Goal: Task Accomplishment & Management: Complete application form

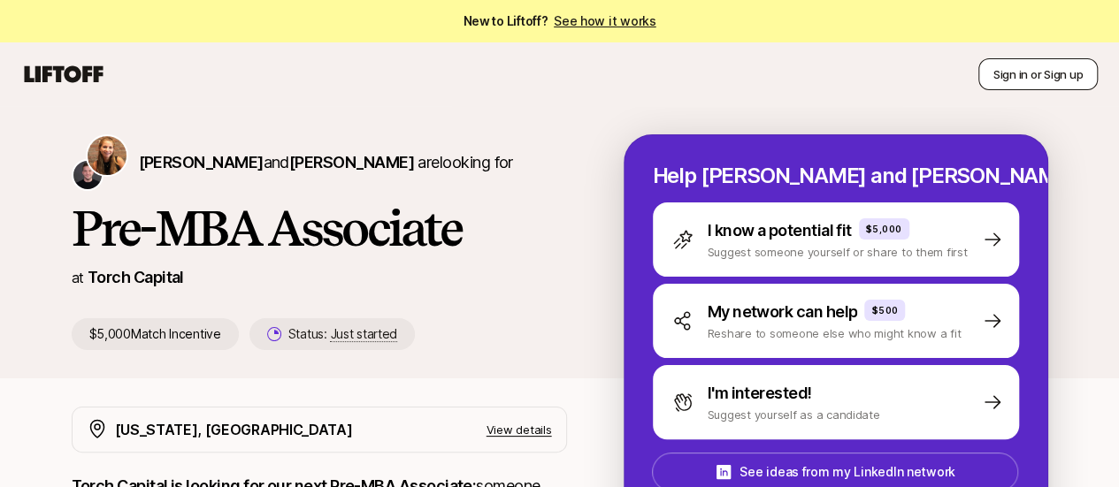
click at [1015, 73] on button "Sign in or Sign up" at bounding box center [1037, 74] width 119 height 32
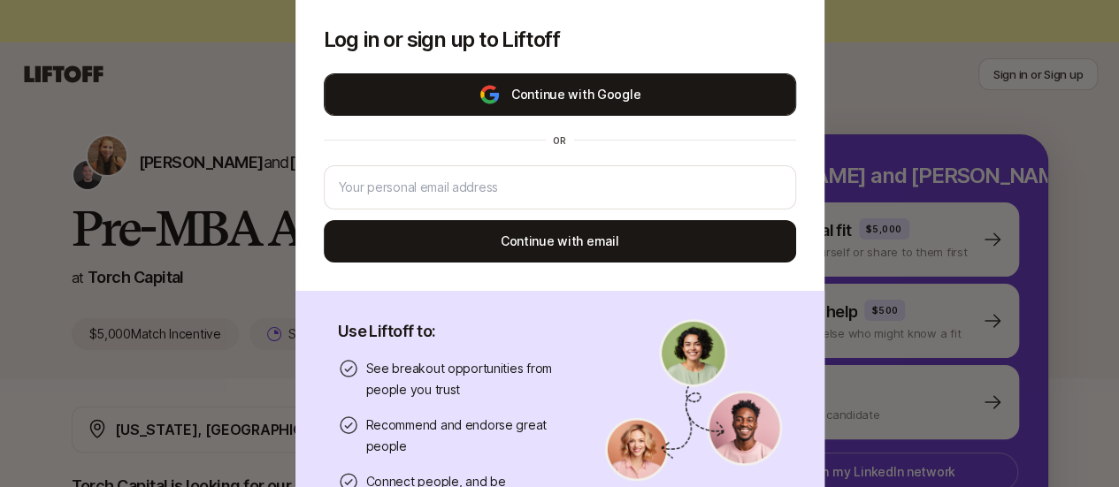
click at [591, 89] on button "Continue with Google" at bounding box center [560, 94] width 472 height 42
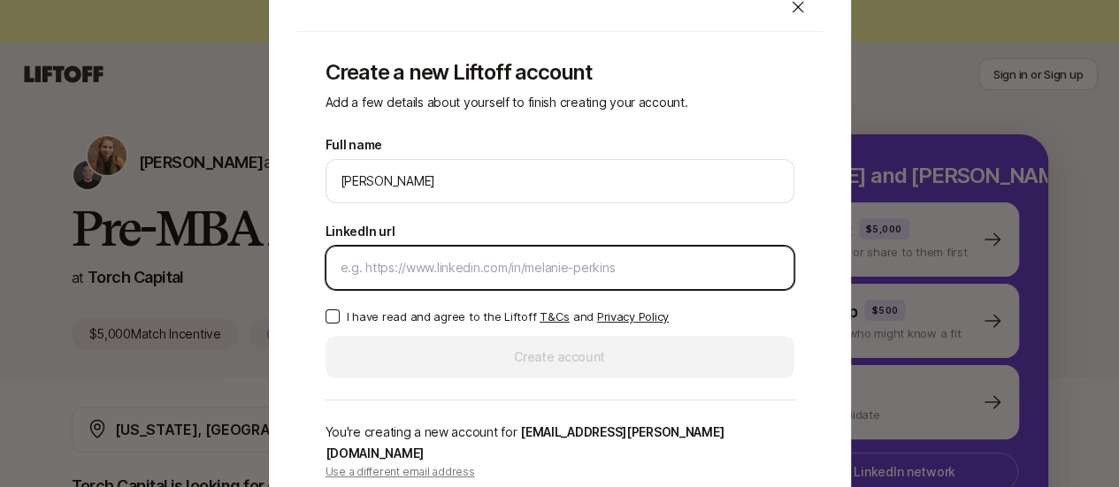
click at [379, 279] on input "LinkedIn url" at bounding box center [560, 267] width 439 height 21
paste input "[DOMAIN_NAME][URL]"
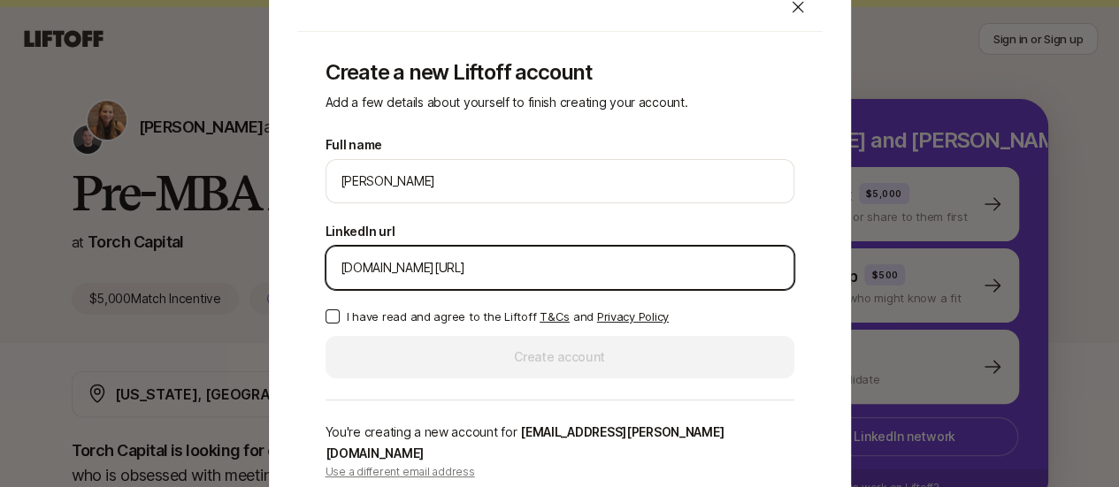
scroll to position [88, 0]
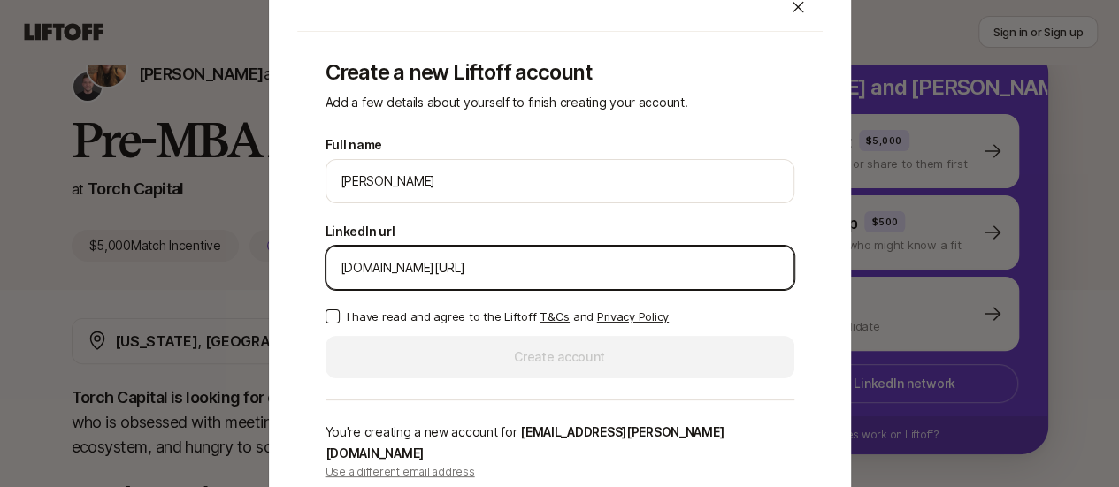
type input "[DOMAIN_NAME][URL]"
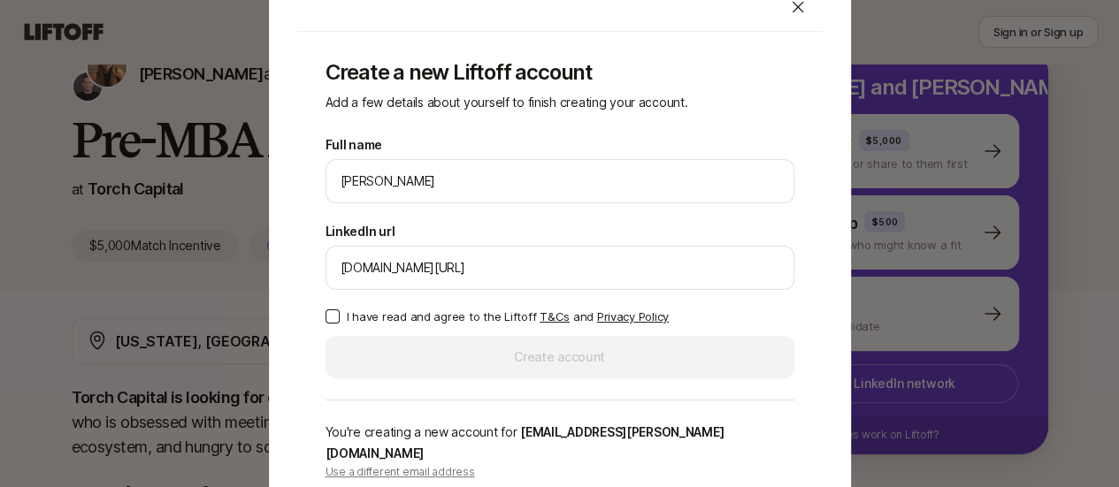
click at [331, 324] on button "I have read and agree to the Liftoff T&Cs and Privacy Policy" at bounding box center [333, 317] width 14 height 14
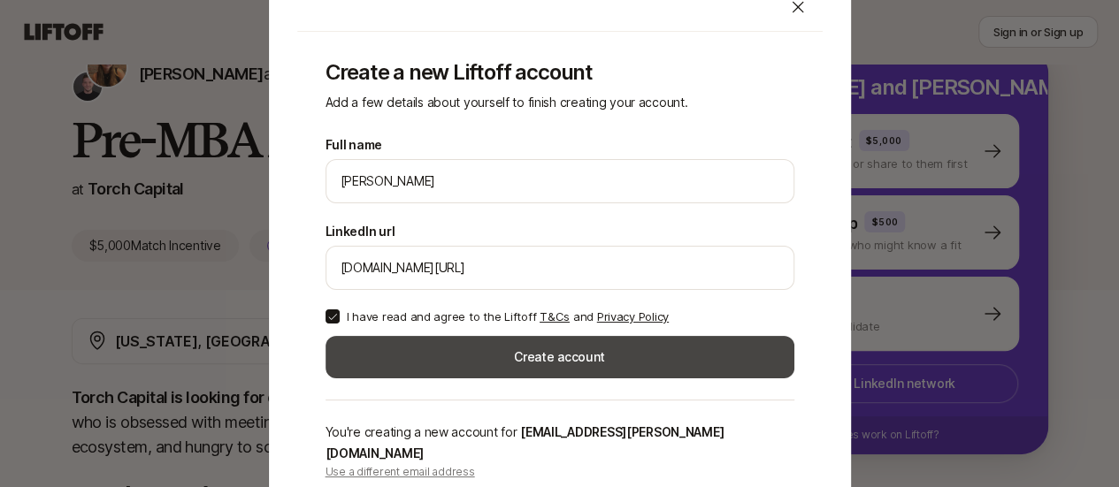
click at [391, 362] on button "Create account" at bounding box center [560, 357] width 469 height 42
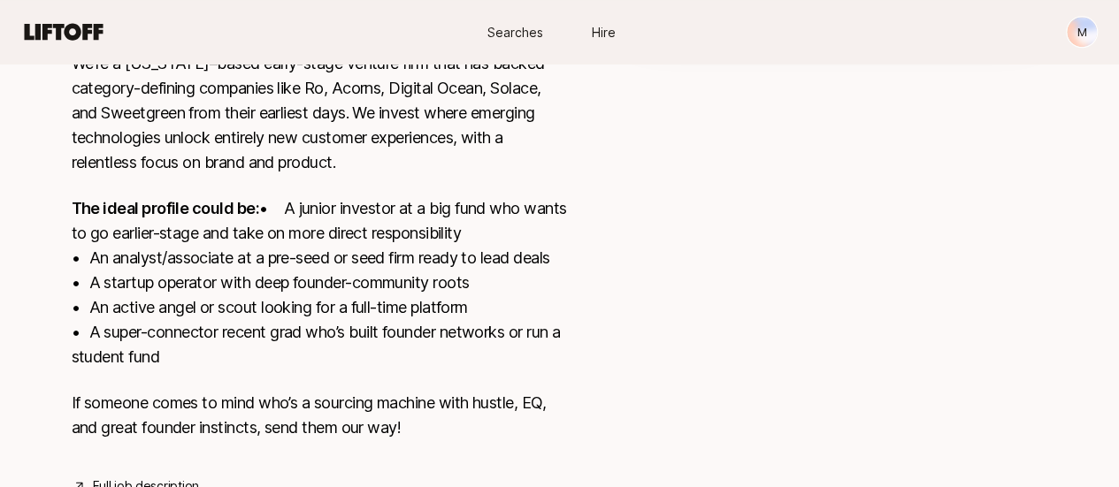
scroll to position [609, 0]
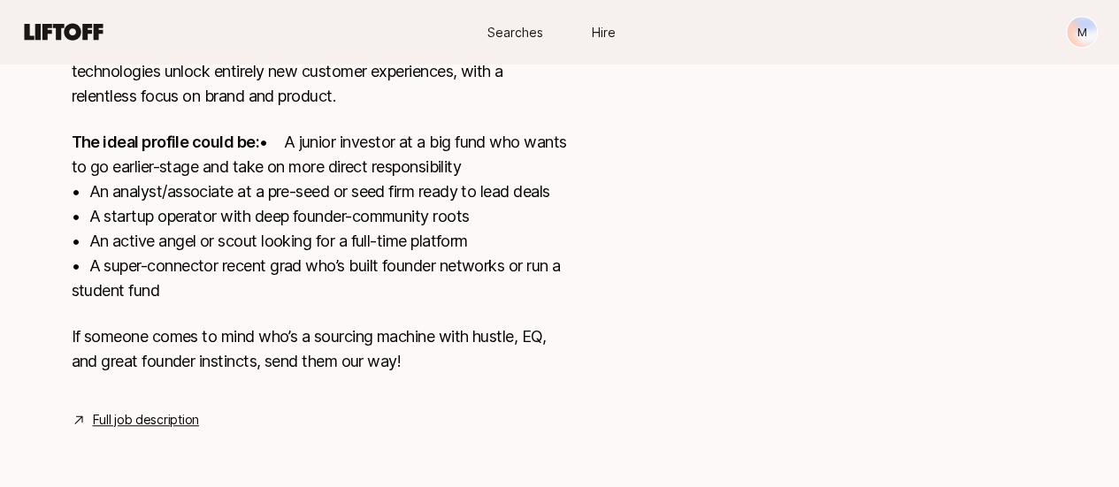
click at [150, 419] on link "Full job description" at bounding box center [146, 420] width 106 height 21
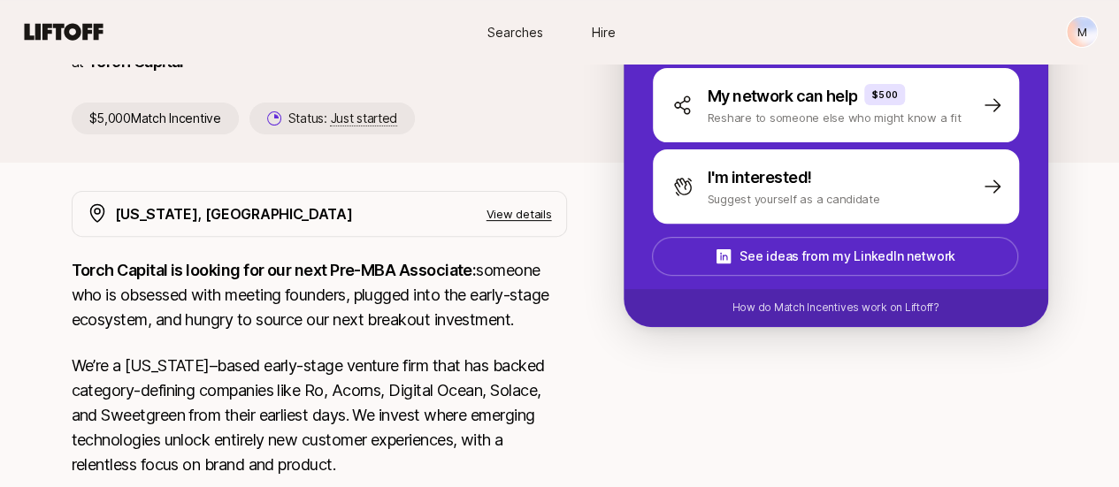
scroll to position [0, 0]
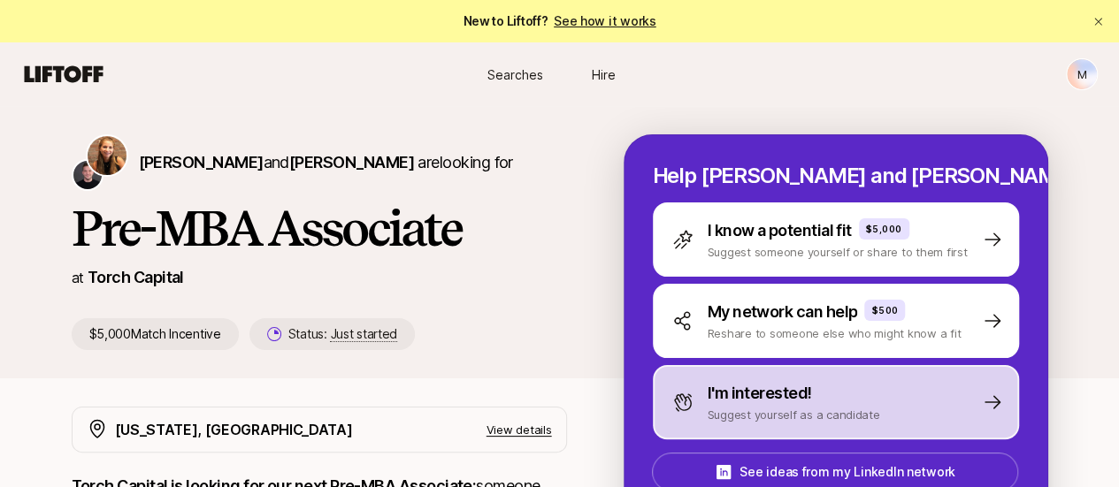
click at [763, 403] on p "I'm interested!" at bounding box center [760, 393] width 104 height 25
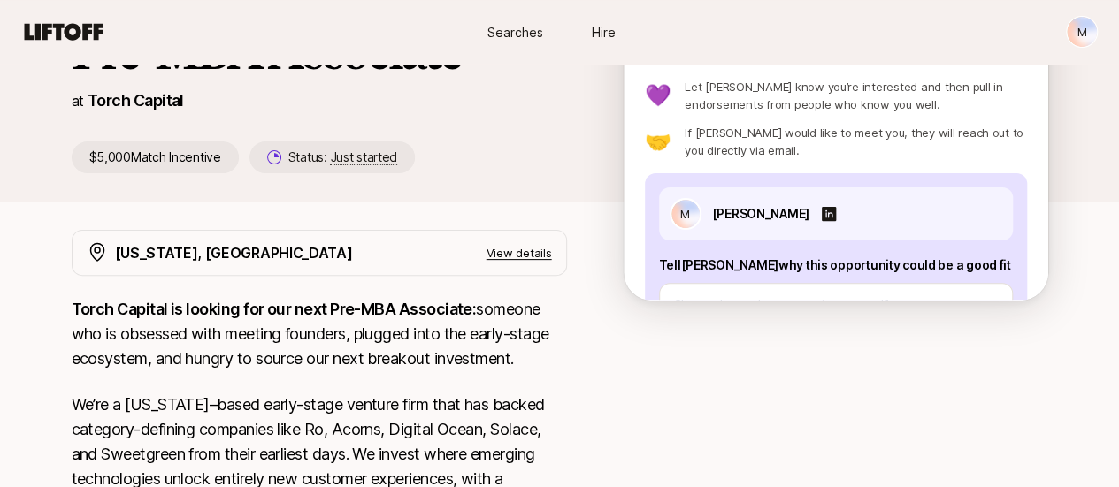
drag, startPoint x: 984, startPoint y: 264, endPoint x: 670, endPoint y: 261, distance: 313.1
click at [670, 261] on div "M [PERSON_NAME] [PERSON_NAME] why this opportunity could be a good fit Suggest …" at bounding box center [836, 327] width 382 height 309
copy p "Tell [PERSON_NAME] why this opportunity could be a good fit"
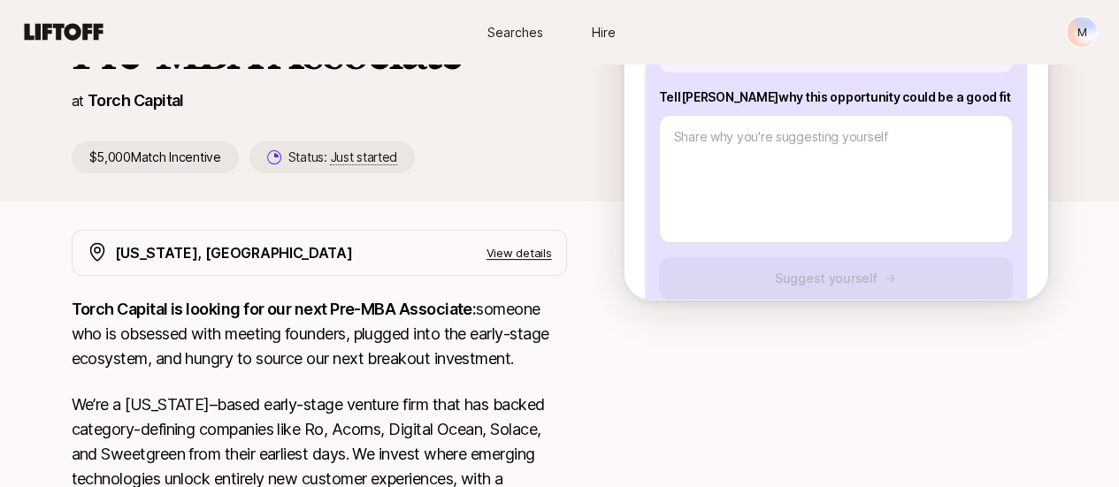
scroll to position [169, 0]
